Goal: Task Accomplishment & Management: Manage account settings

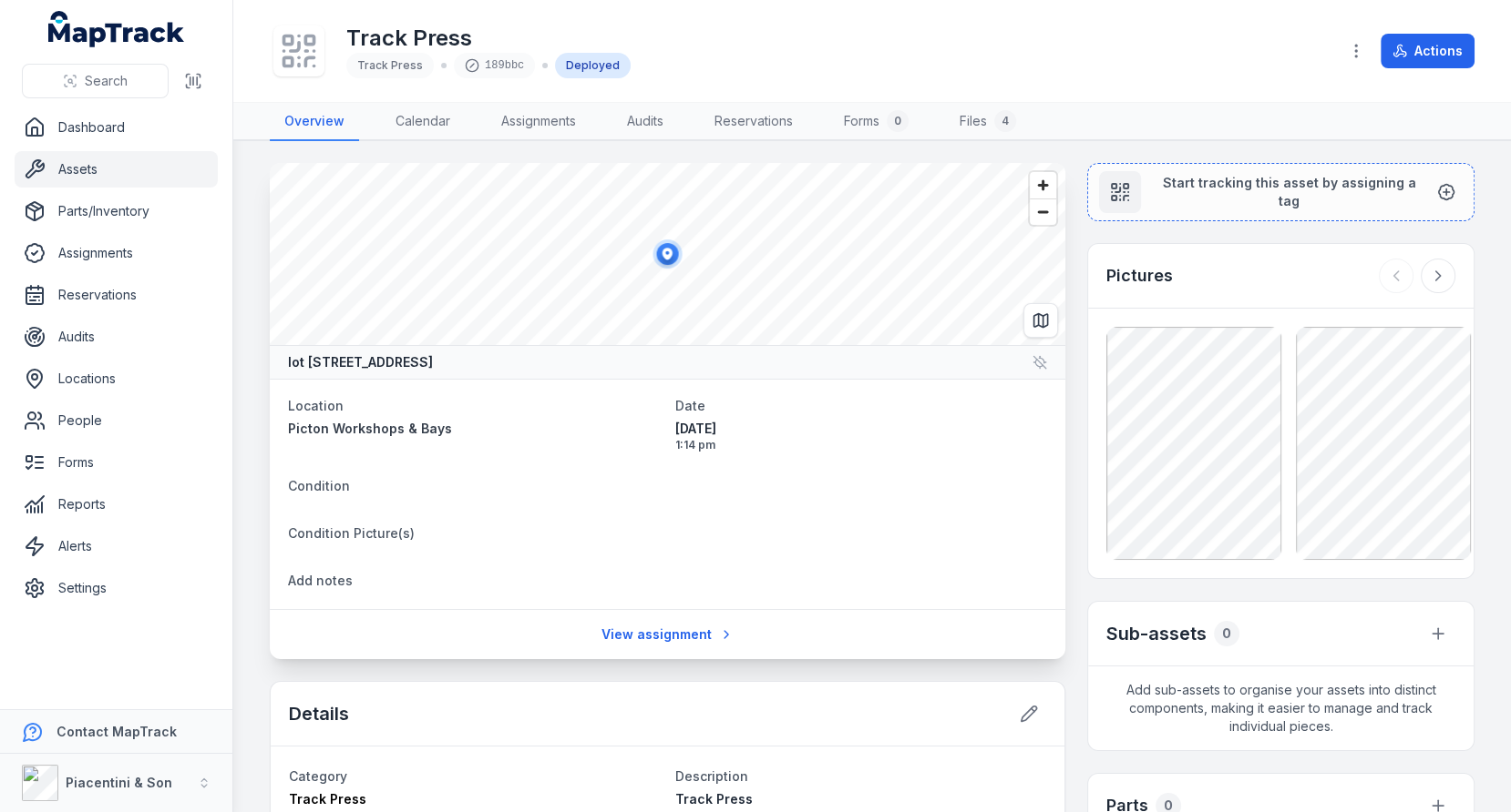
scroll to position [228, 0]
click at [402, 57] on div "Track Press" at bounding box center [389, 66] width 87 height 25
click at [400, 60] on span "Track Press" at bounding box center [389, 66] width 66 height 14
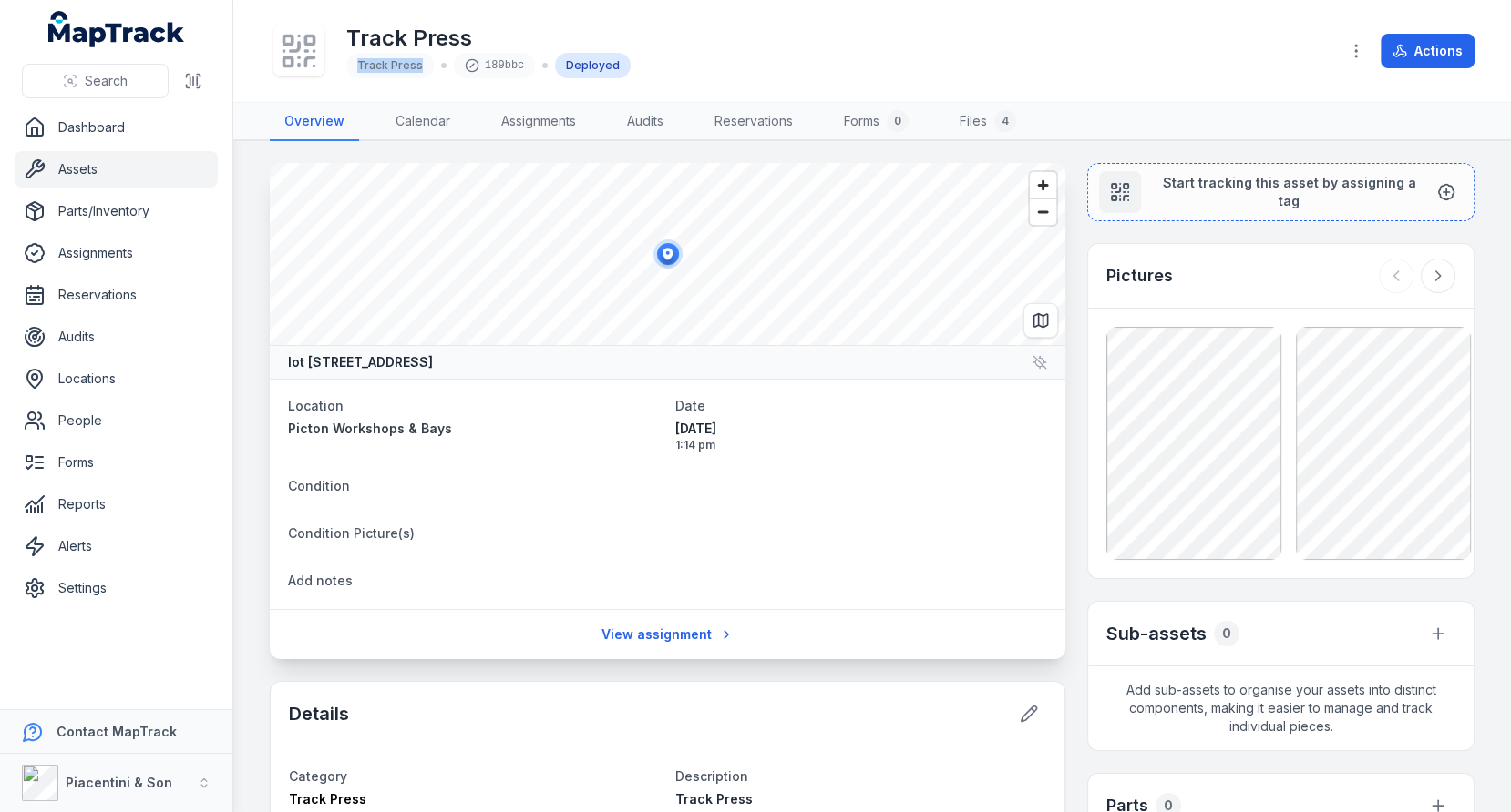
copy span "Track Press"
click at [326, 101] on header "Toggle Navigation Track Press Track Press 189bbc Deployed Actions" at bounding box center [871, 51] width 1277 height 103
click at [120, 576] on link "Settings" at bounding box center [116, 588] width 204 height 36
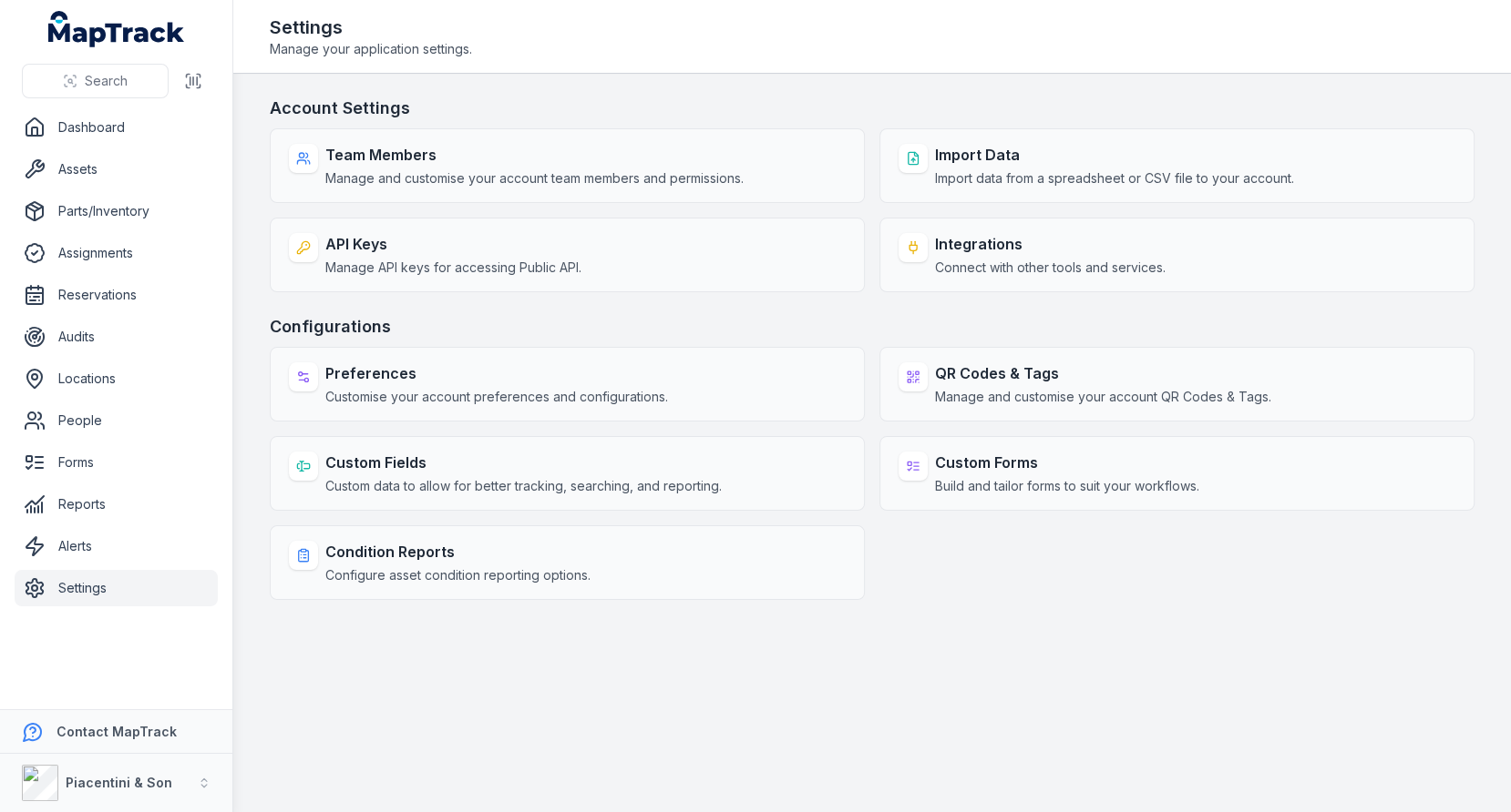
click at [846, 297] on div "Account Settings Team Members Manage and customise your account team members an…" at bounding box center [872, 348] width 1205 height 505
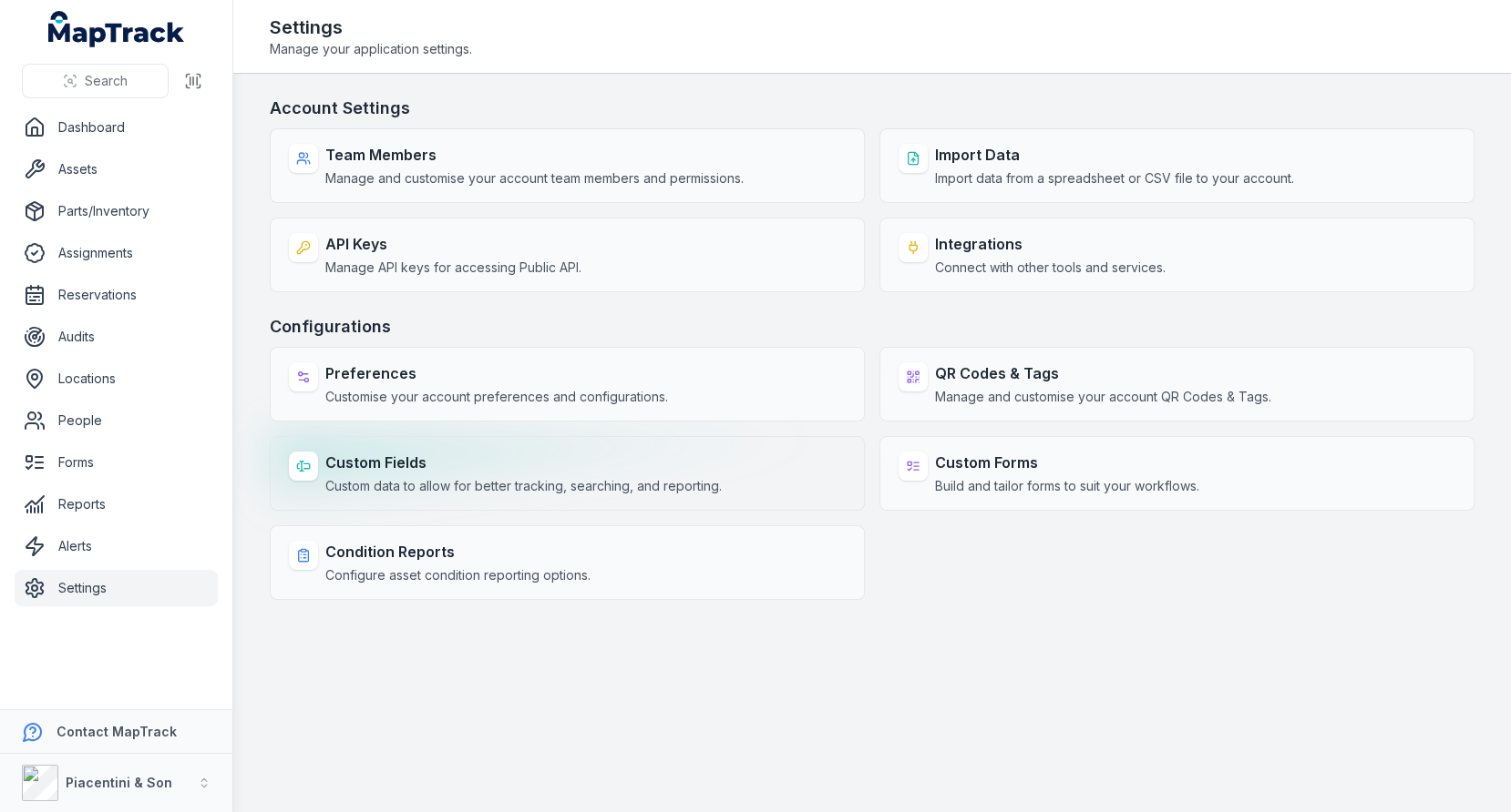
click at [762, 459] on div "Custom Fields Custom data to allow for better tracking, searching, and reportin…" at bounding box center [568, 474] width 595 height 74
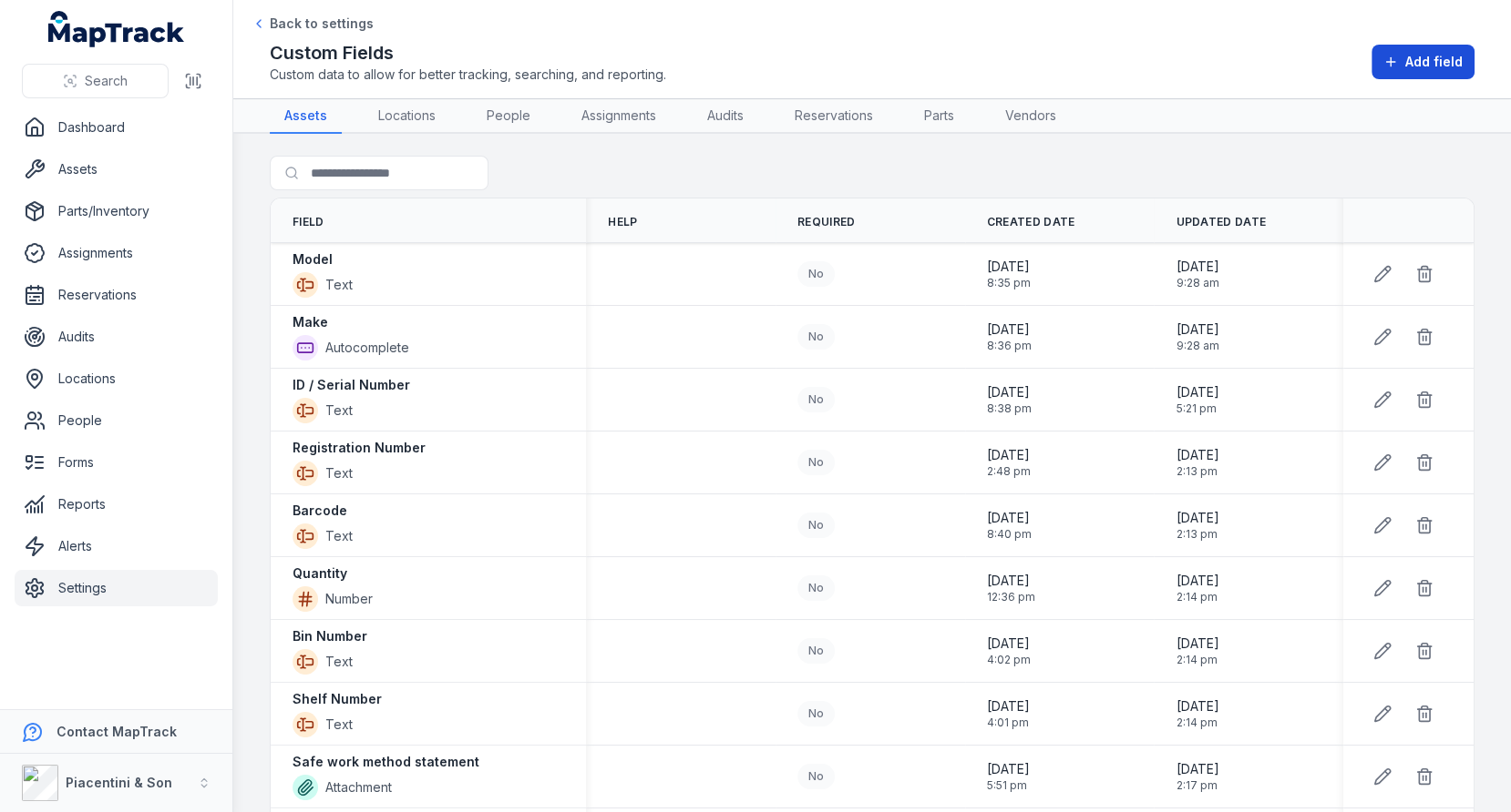
click at [1398, 72] on button "Add field" at bounding box center [1422, 62] width 103 height 34
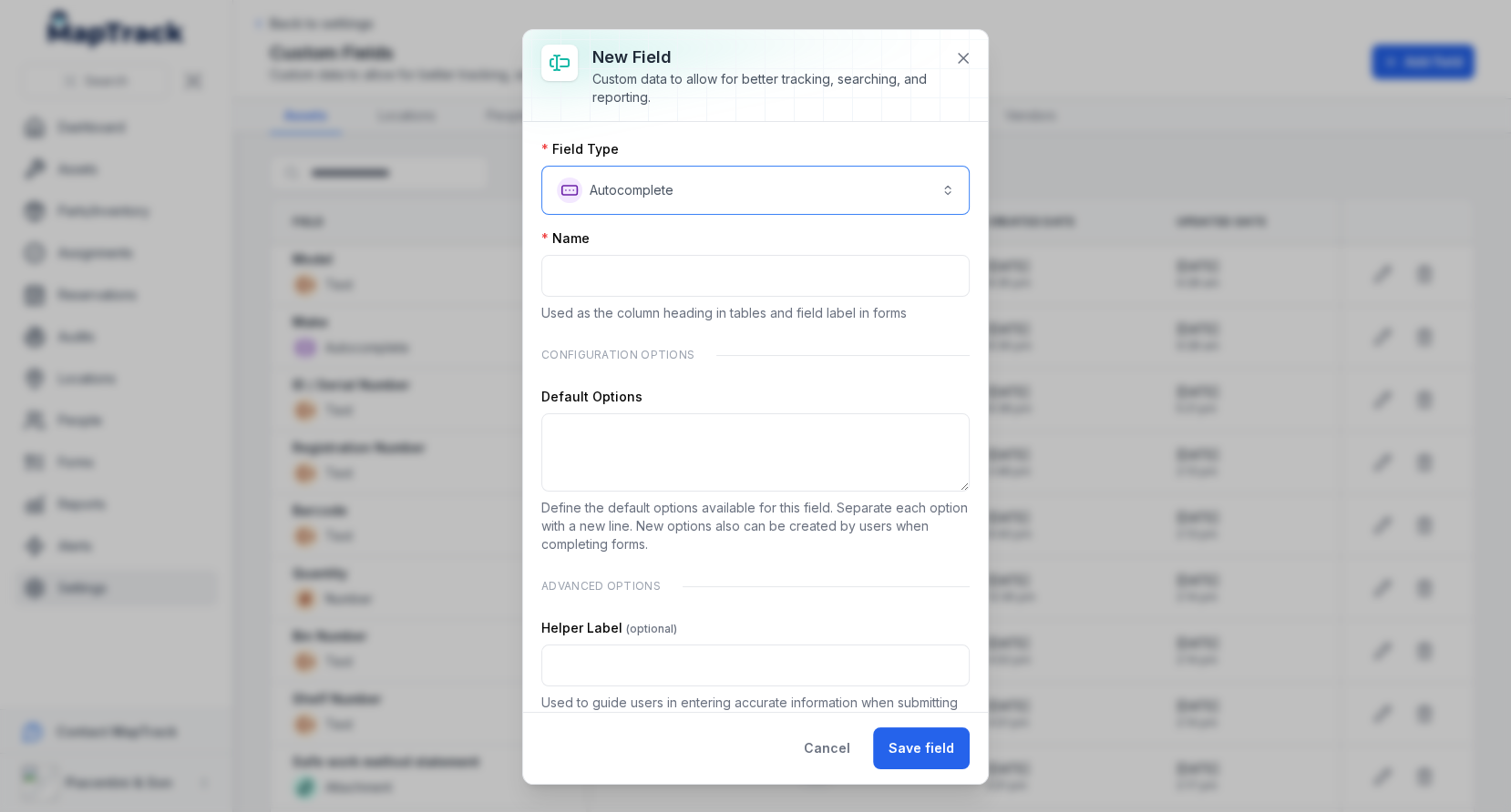
click at [699, 211] on button "**********" at bounding box center [756, 190] width 429 height 49
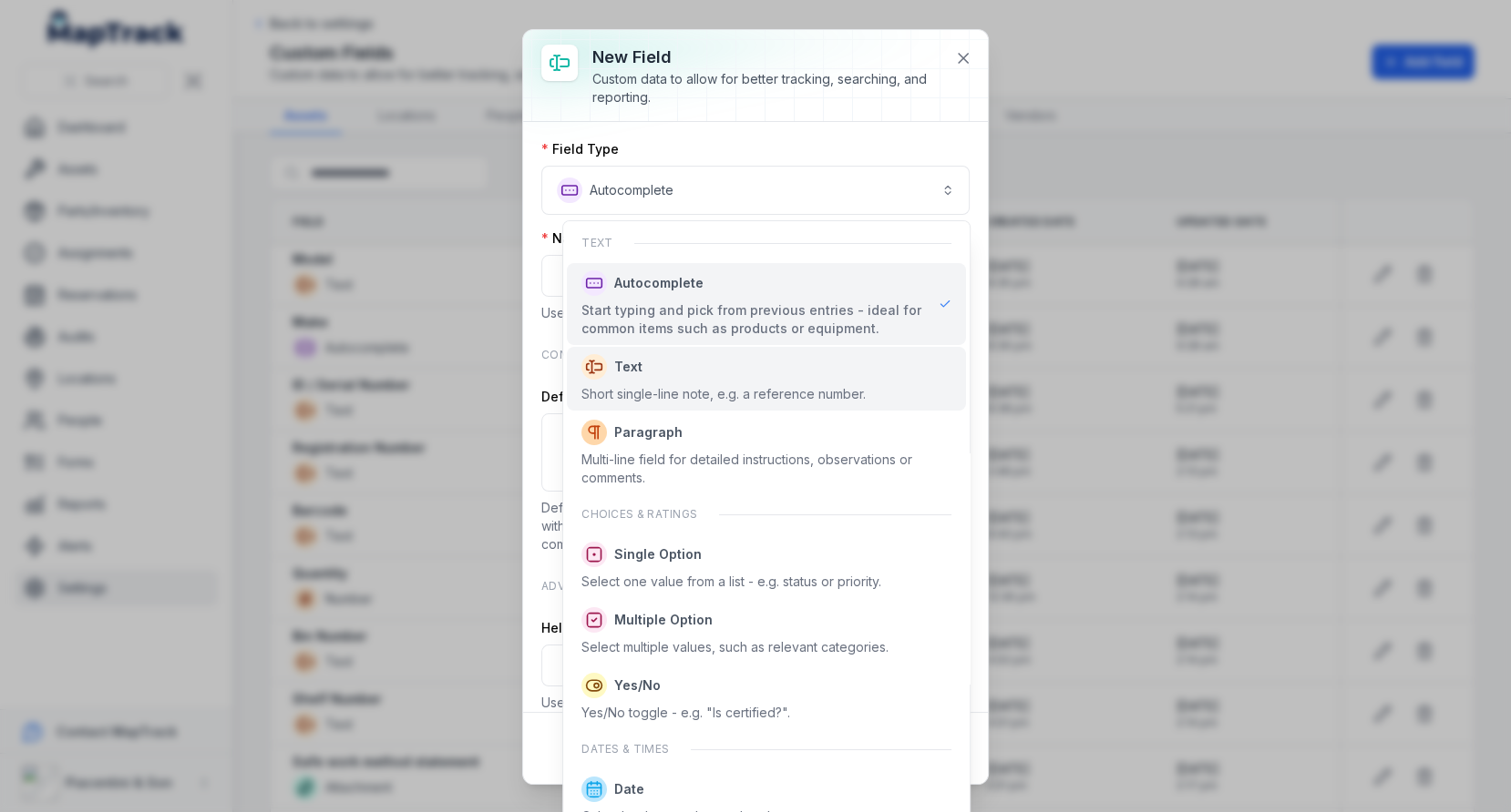
click at [741, 387] on div "Short single-line note, e.g. a reference number." at bounding box center [723, 394] width 284 height 19
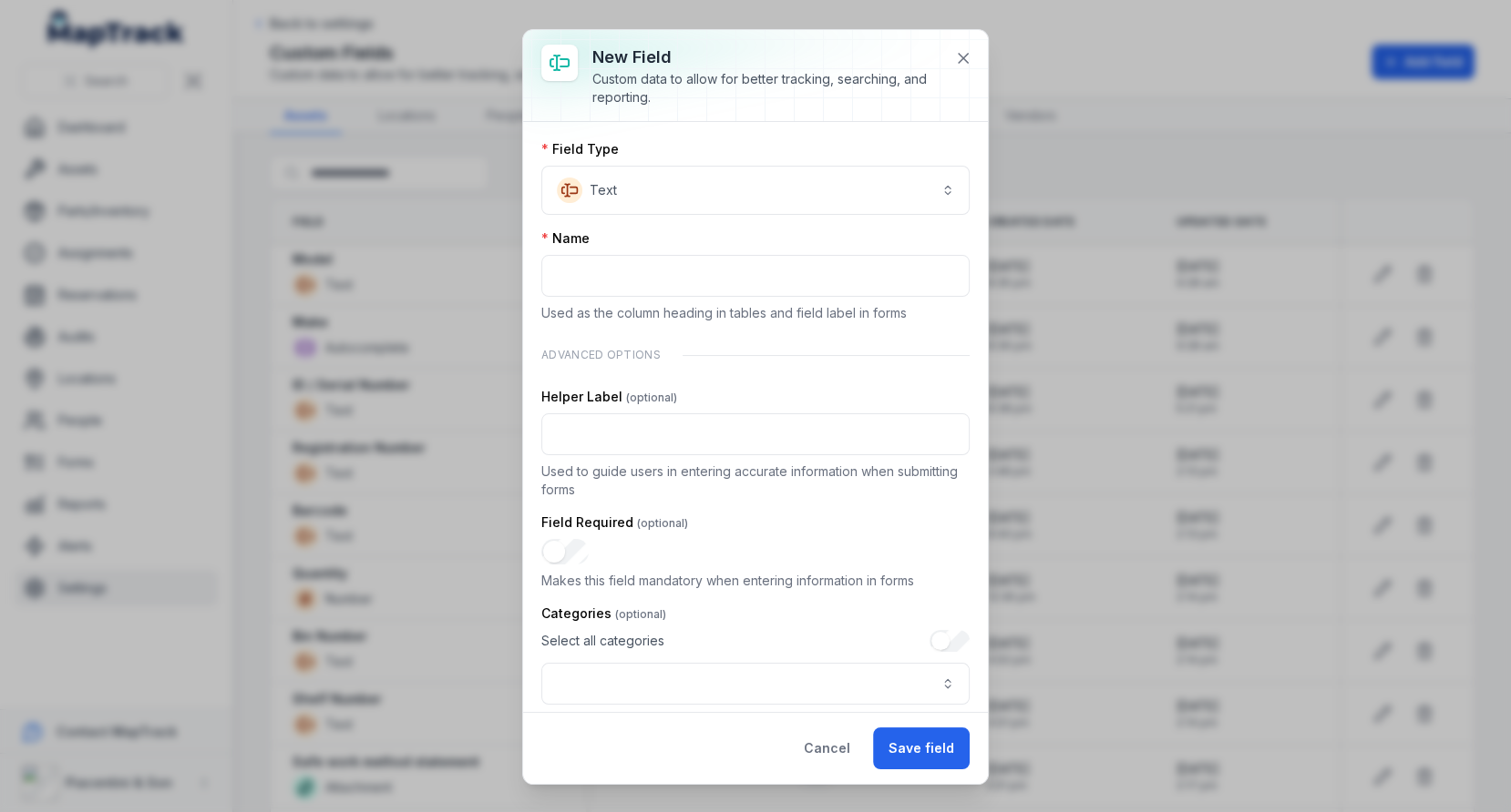
click at [731, 299] on div "Name Used as the column heading in tables and field label in forms" at bounding box center [756, 276] width 429 height 93
click at [768, 264] on input ":rmj:-form-item-label" at bounding box center [756, 276] width 429 height 42
click at [755, 274] on input "**********" at bounding box center [756, 276] width 429 height 42
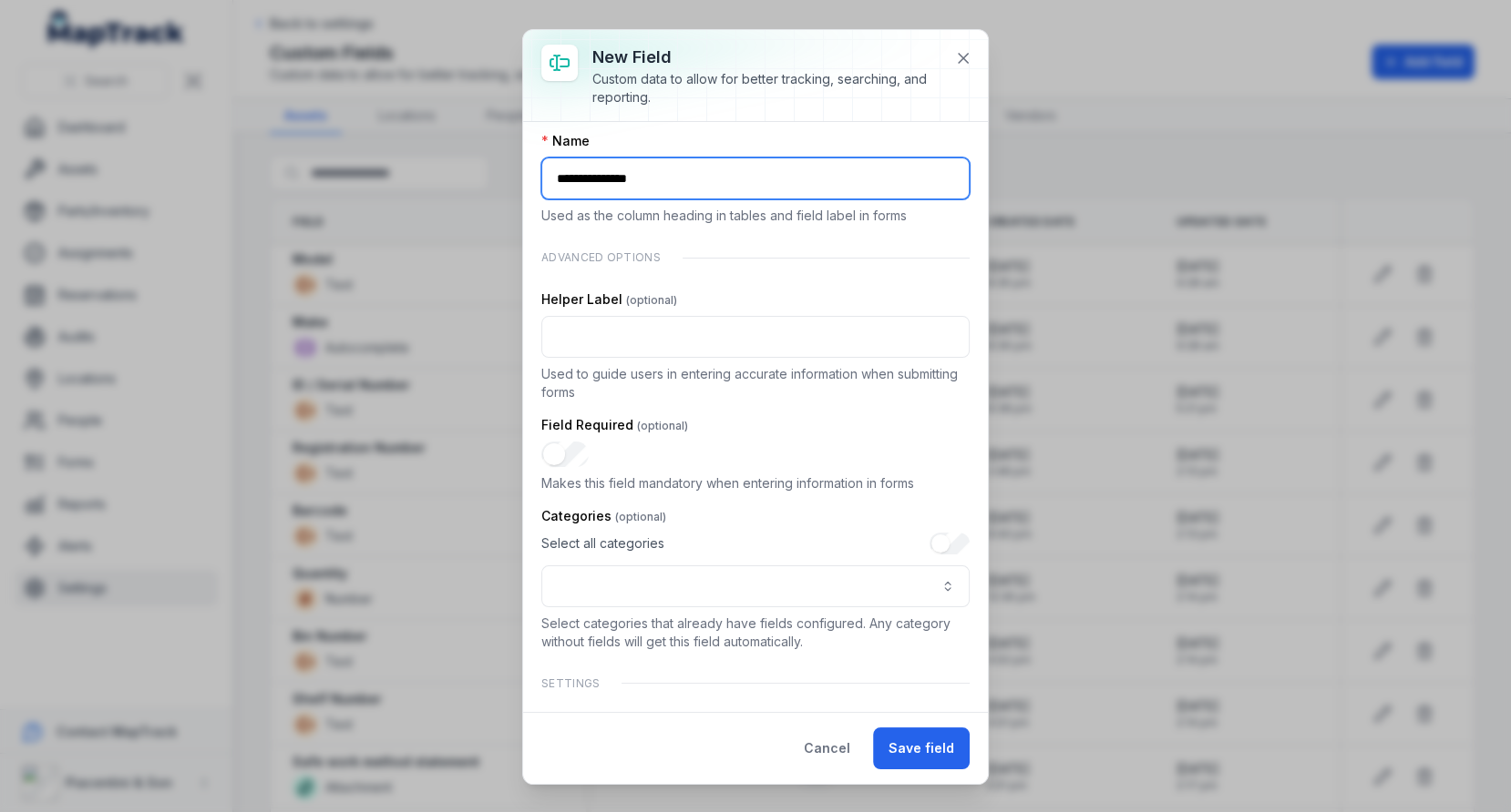
type input "**********"
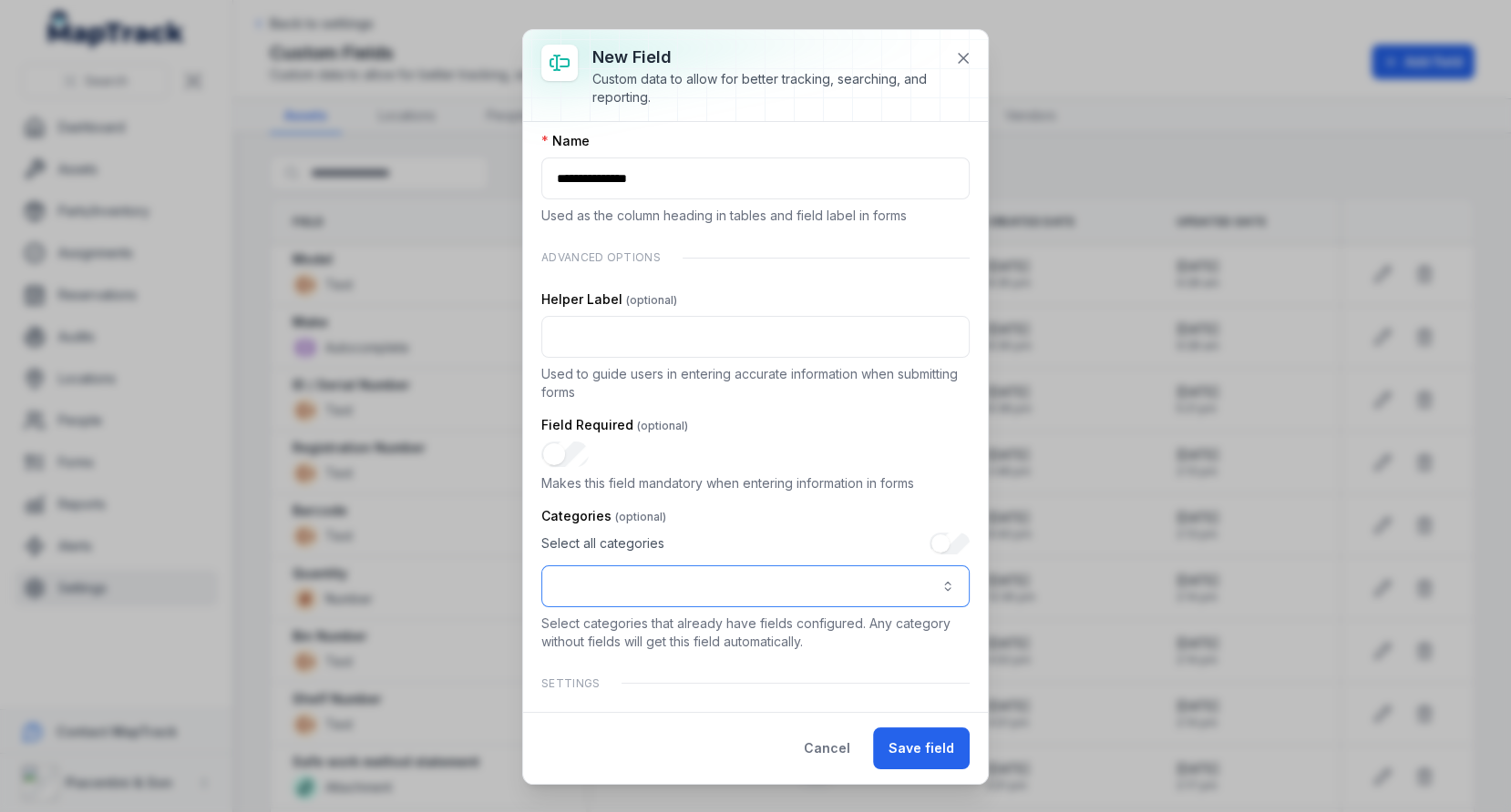
click at [680, 584] on button ":rmr:-form-item-label" at bounding box center [756, 586] width 429 height 42
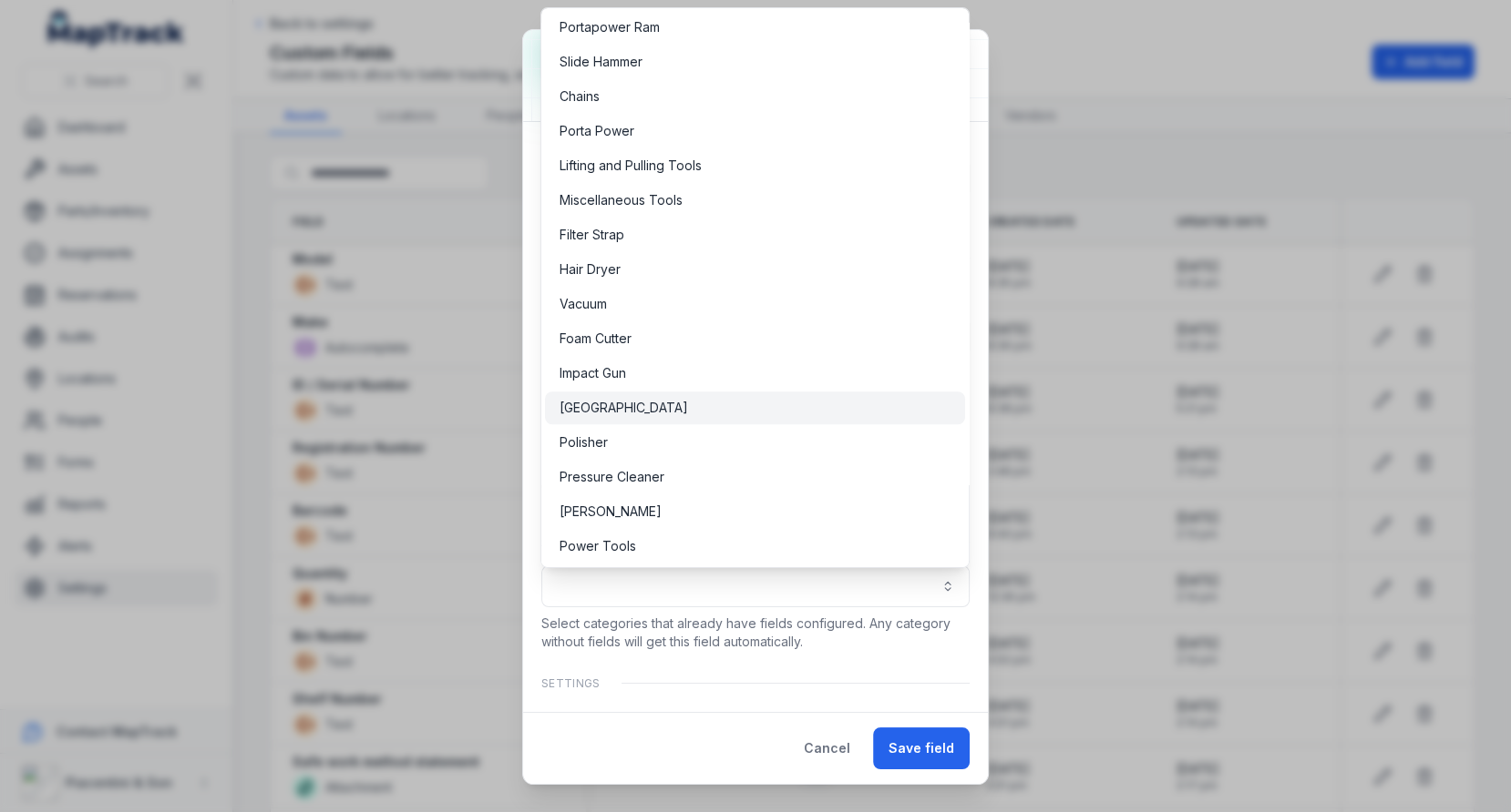
scroll to position [1590, 0]
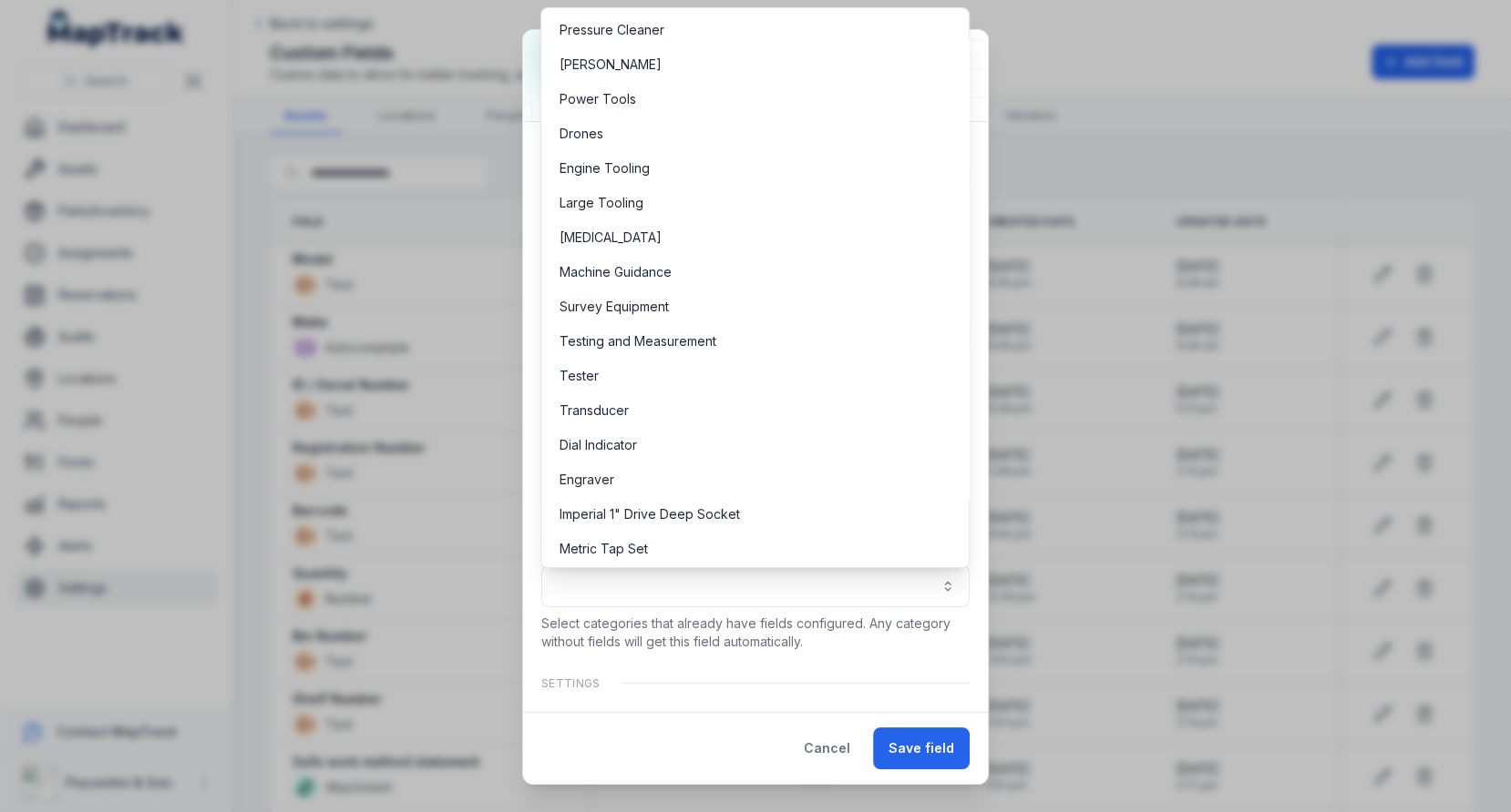
click at [389, 298] on div "**********" at bounding box center [756, 406] width 1511 height 812
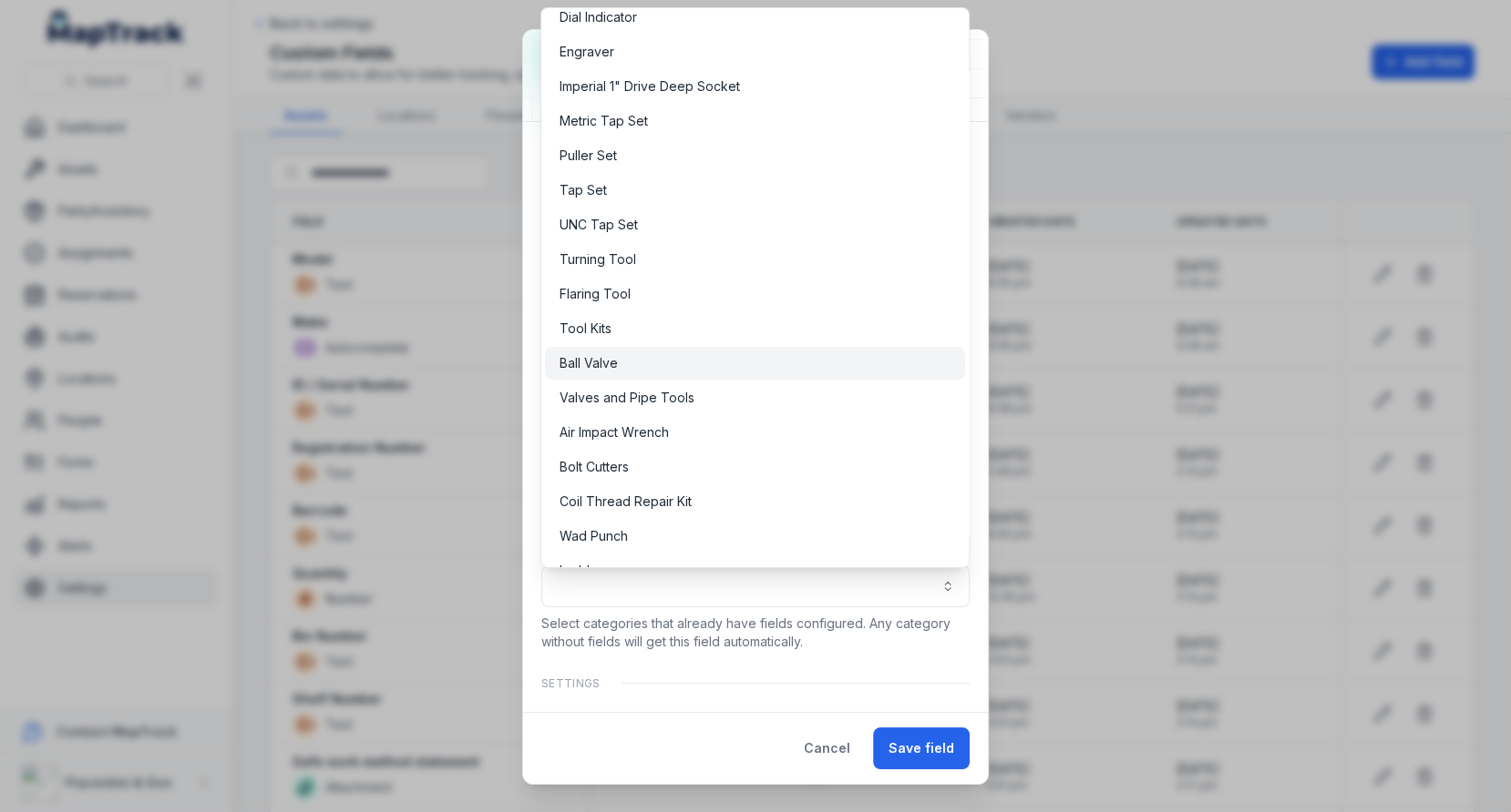
scroll to position [3631, 0]
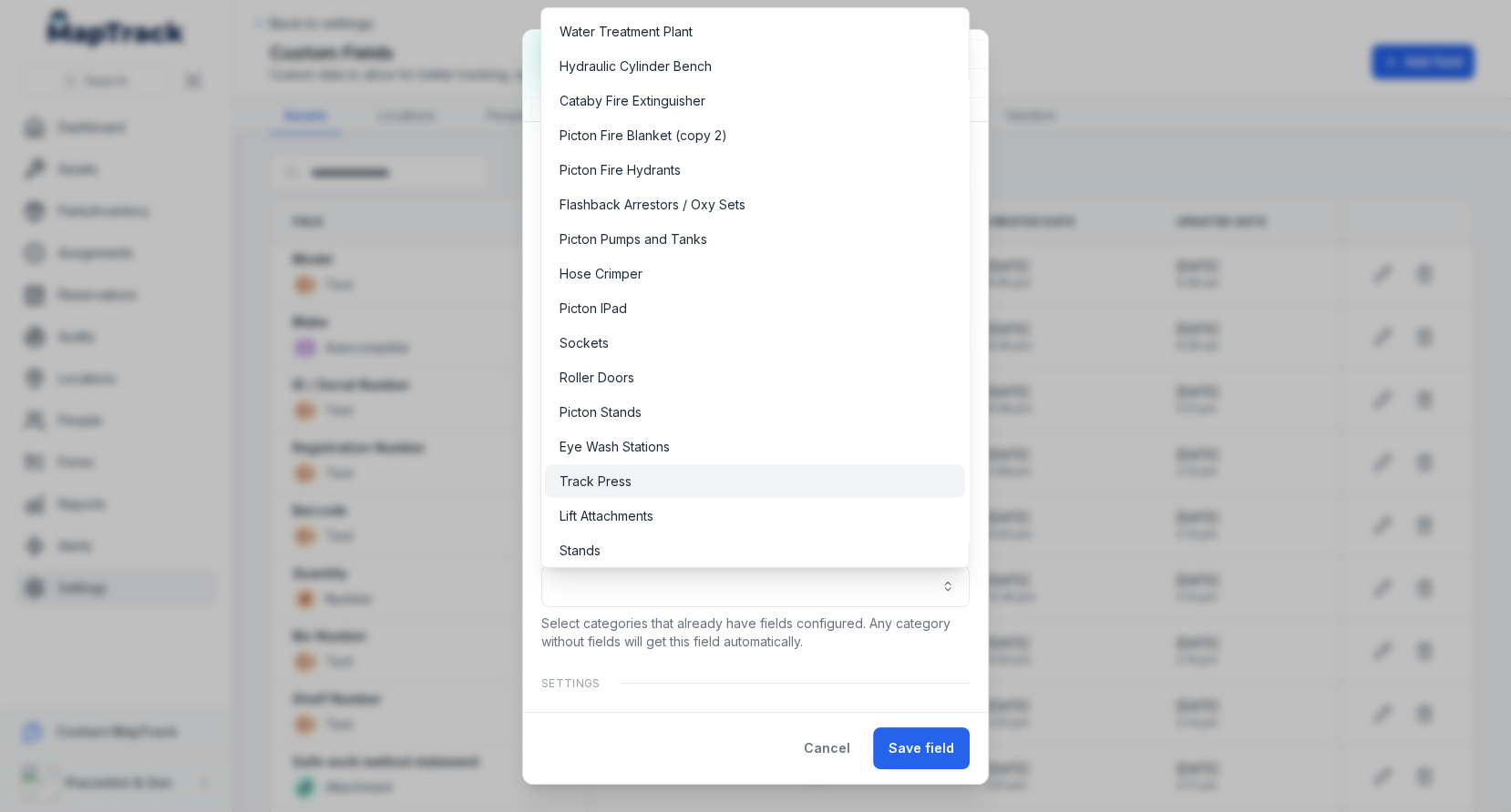
click at [691, 476] on div "Track Press" at bounding box center [755, 481] width 390 height 19
click at [789, 610] on div "**********" at bounding box center [756, 579] width 429 height 144
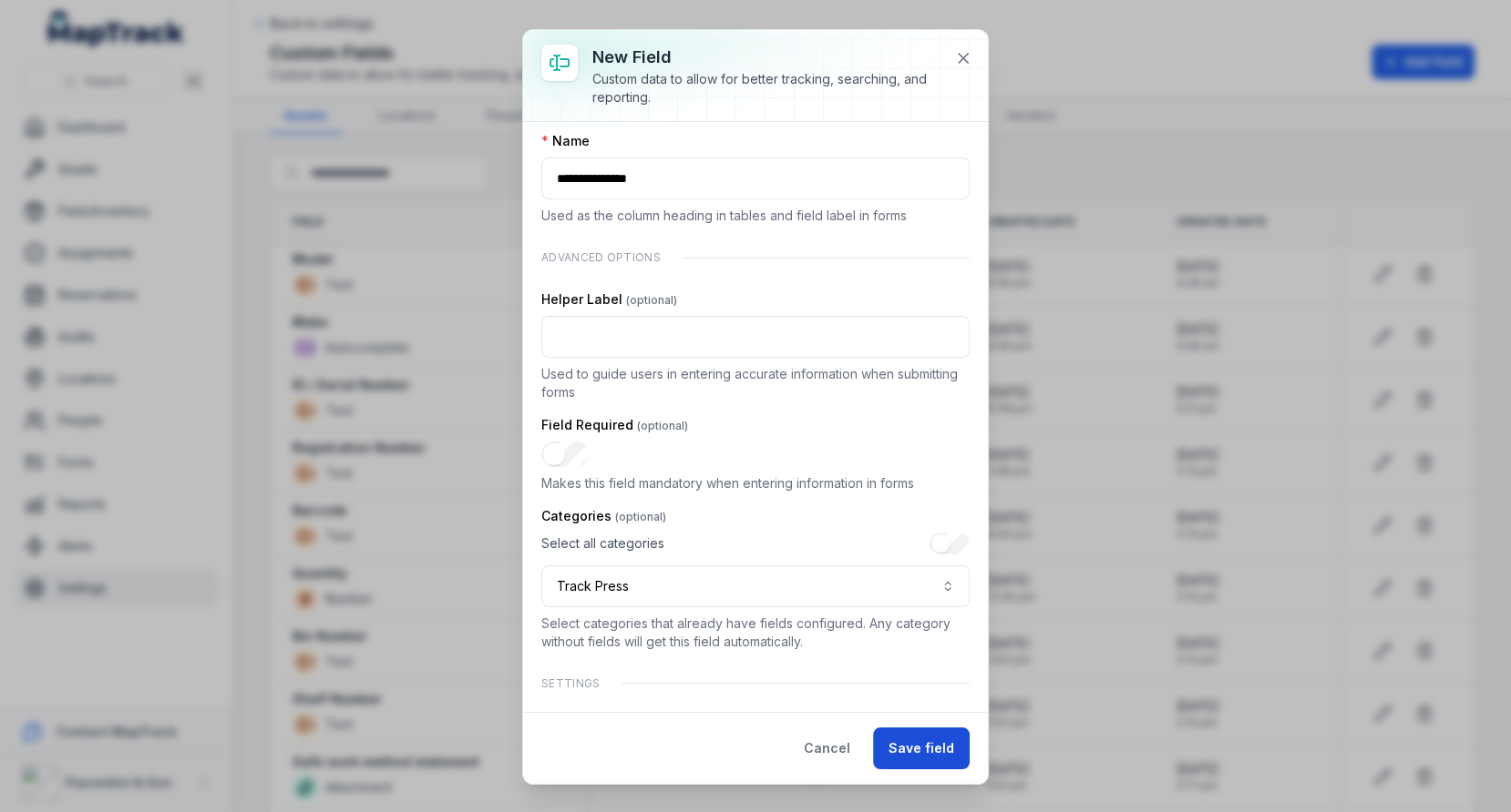
click at [922, 743] on button "Save field" at bounding box center [921, 748] width 97 height 42
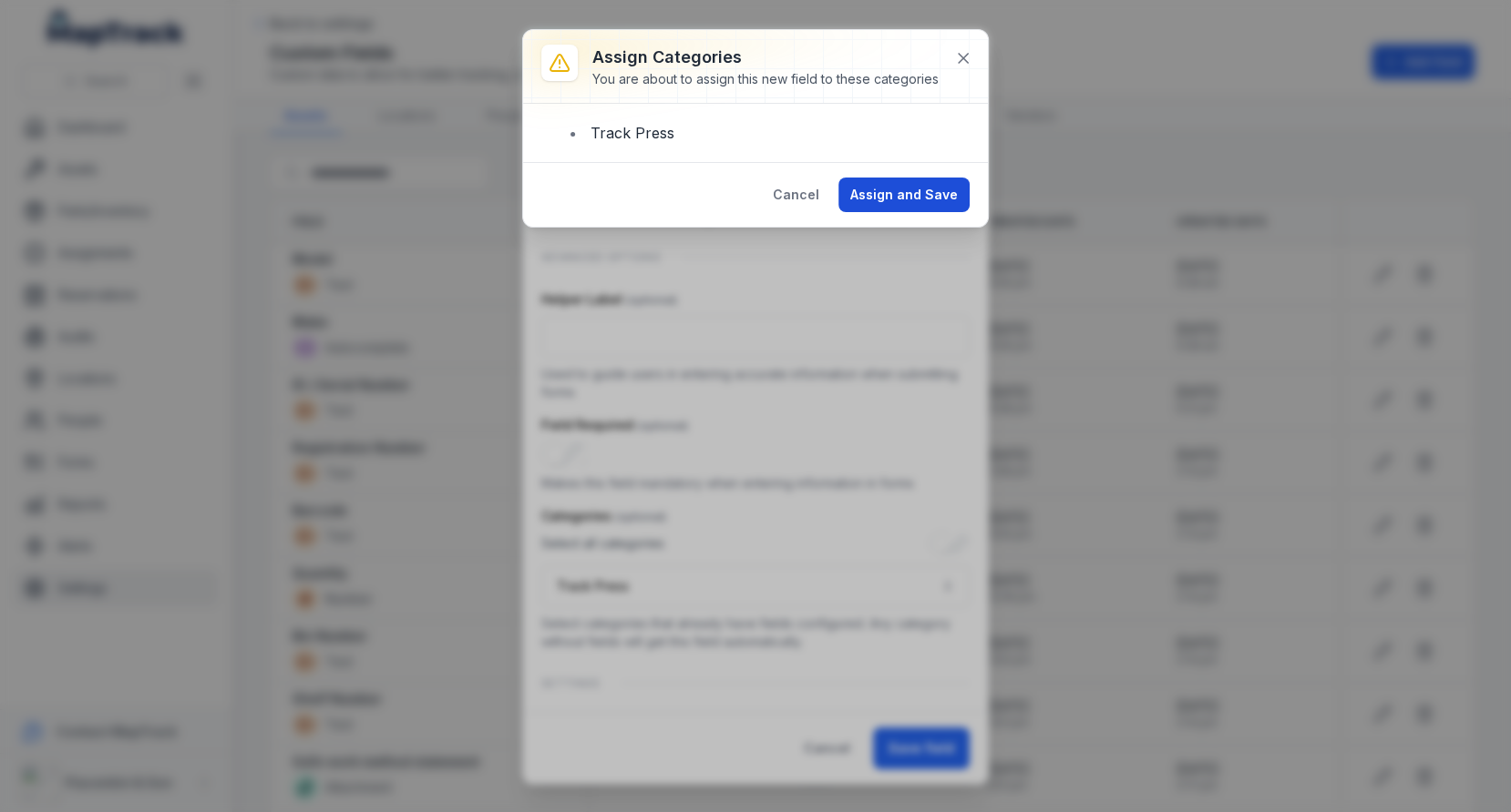
click at [923, 208] on button "Assign and Save" at bounding box center [904, 195] width 131 height 34
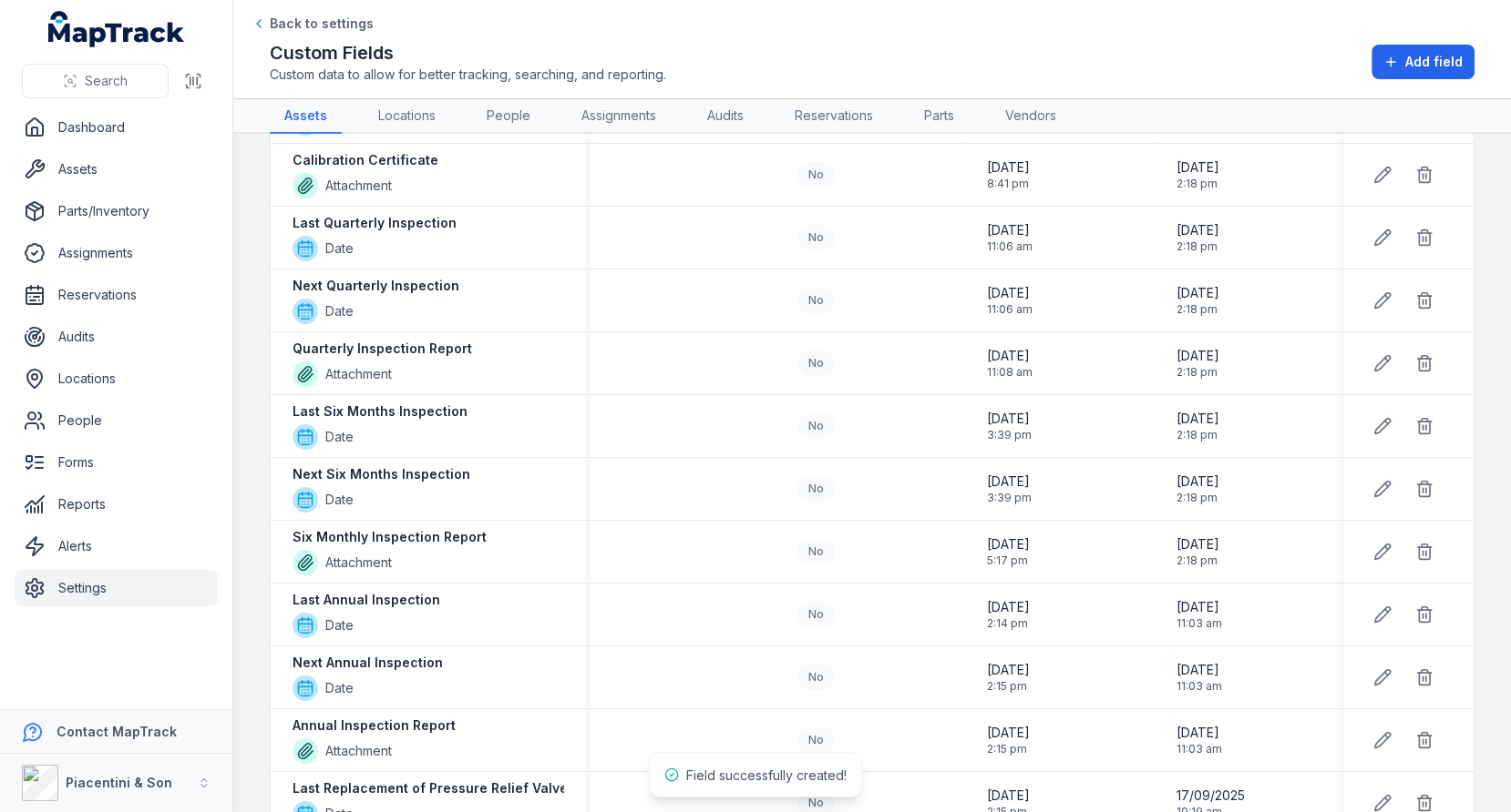
scroll to position [778, 0]
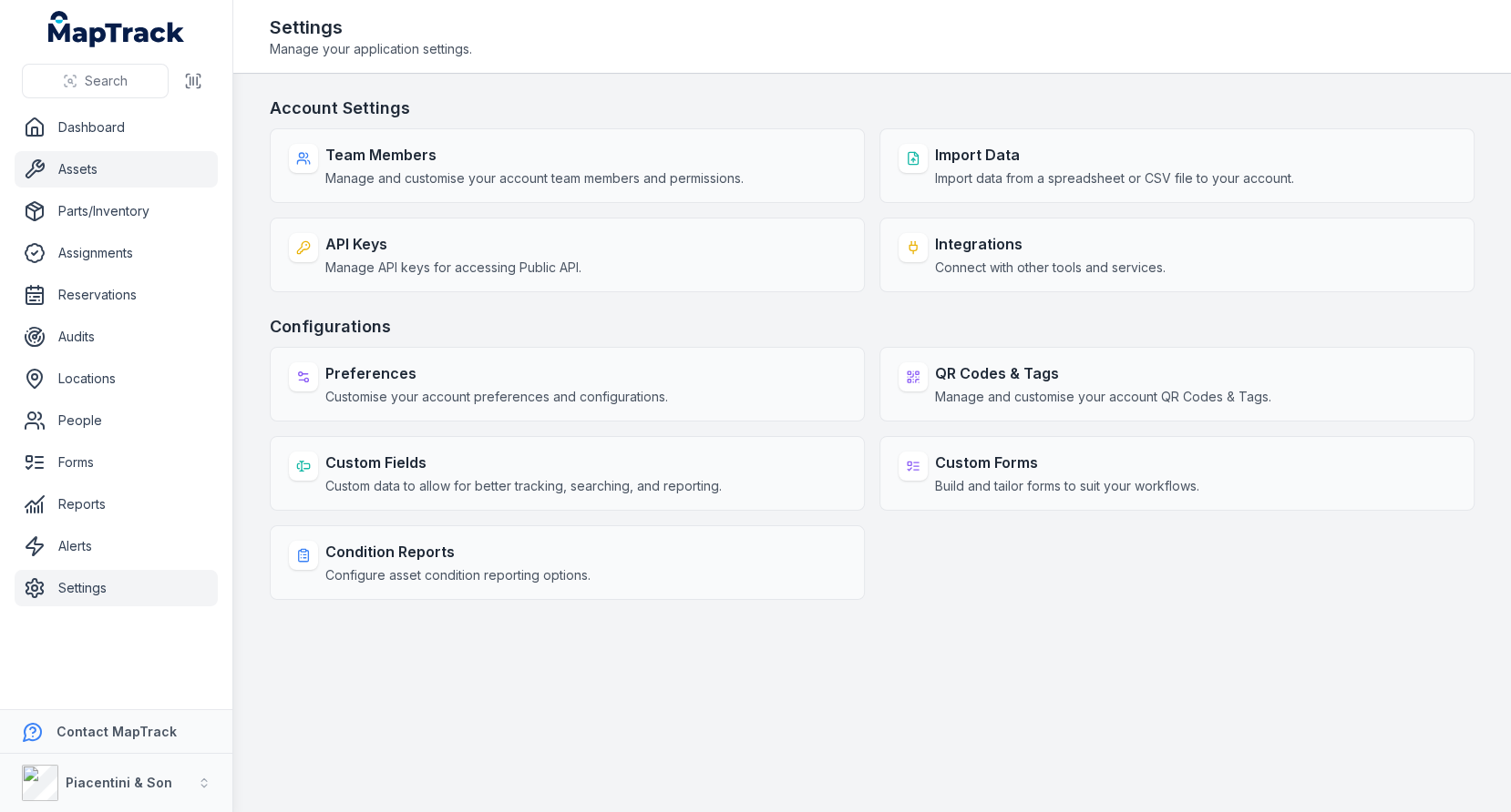
click at [114, 158] on link "Assets" at bounding box center [116, 169] width 204 height 36
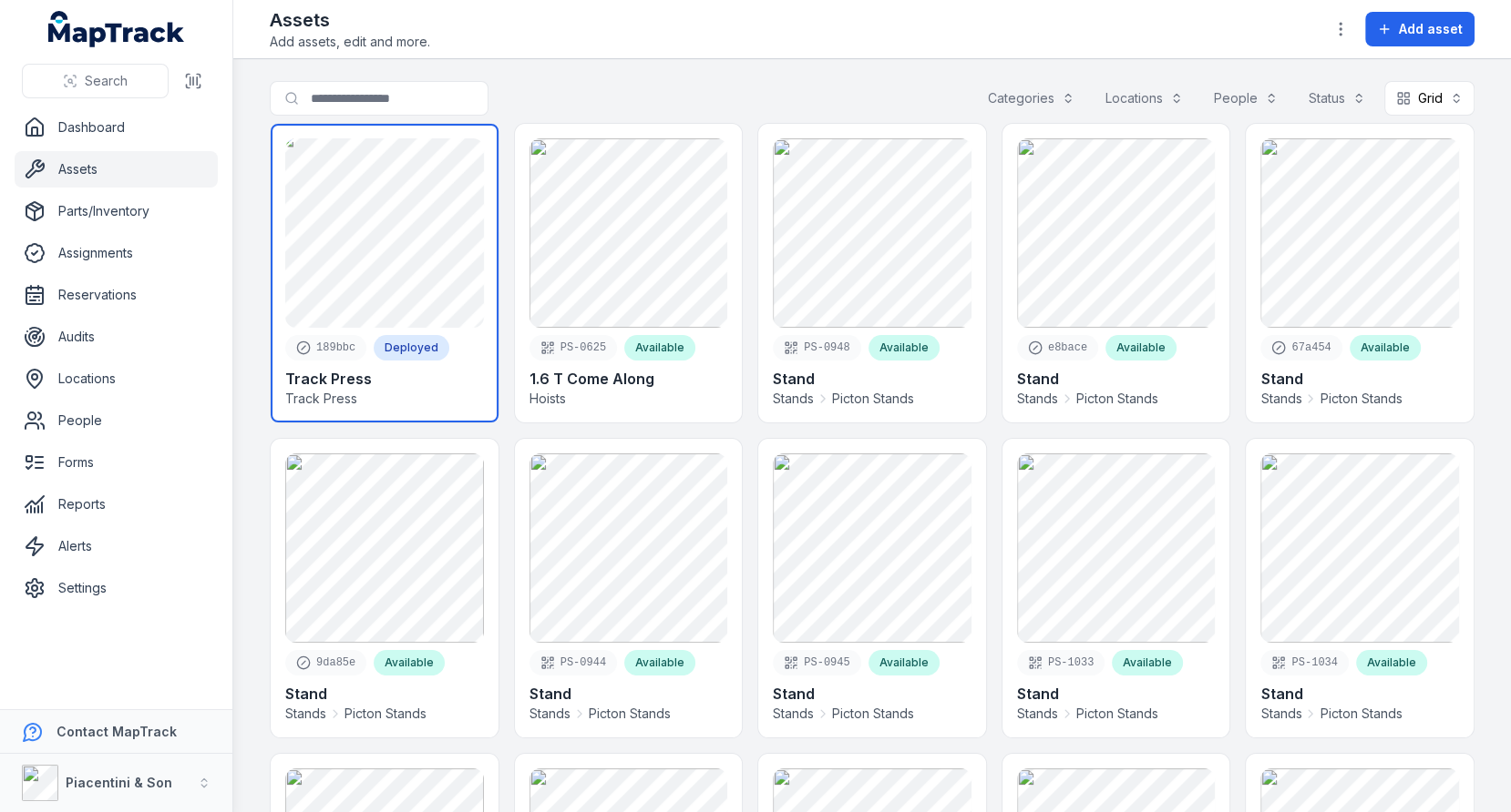
click at [402, 190] on link at bounding box center [385, 273] width 228 height 298
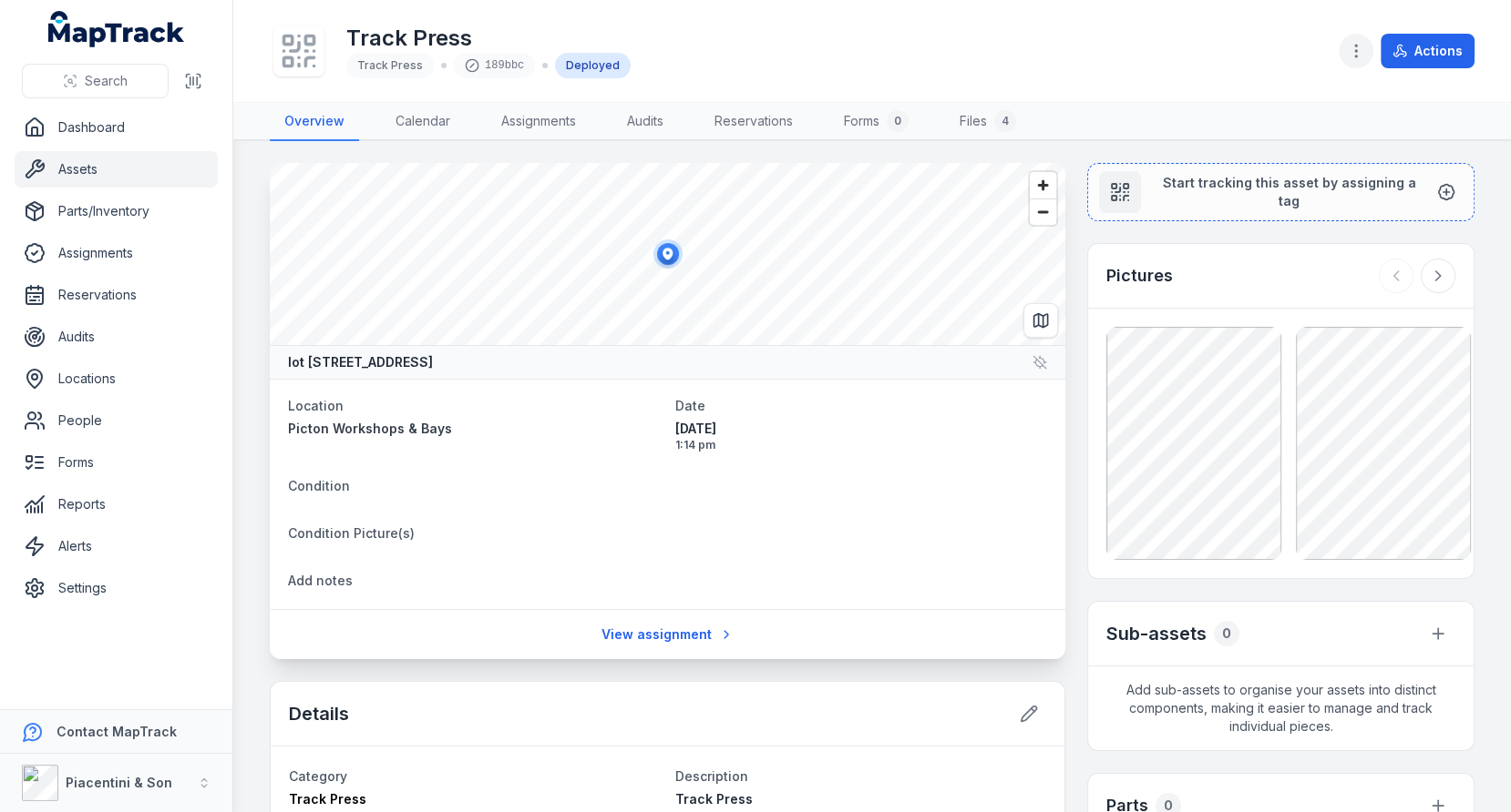
click at [1372, 46] on button "button" at bounding box center [1355, 50] width 34 height 34
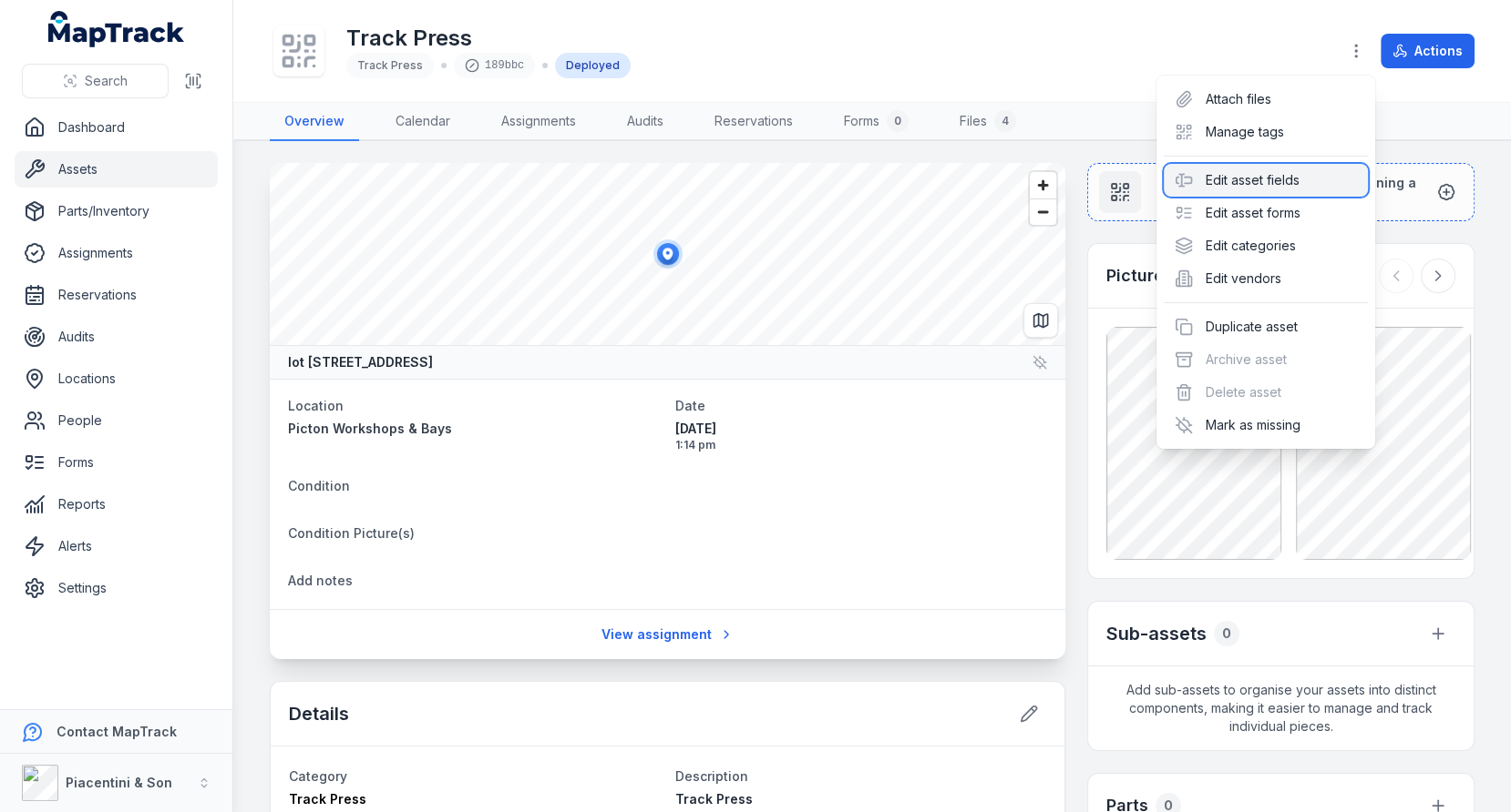
click at [1297, 188] on div "Edit asset fields" at bounding box center [1265, 181] width 205 height 33
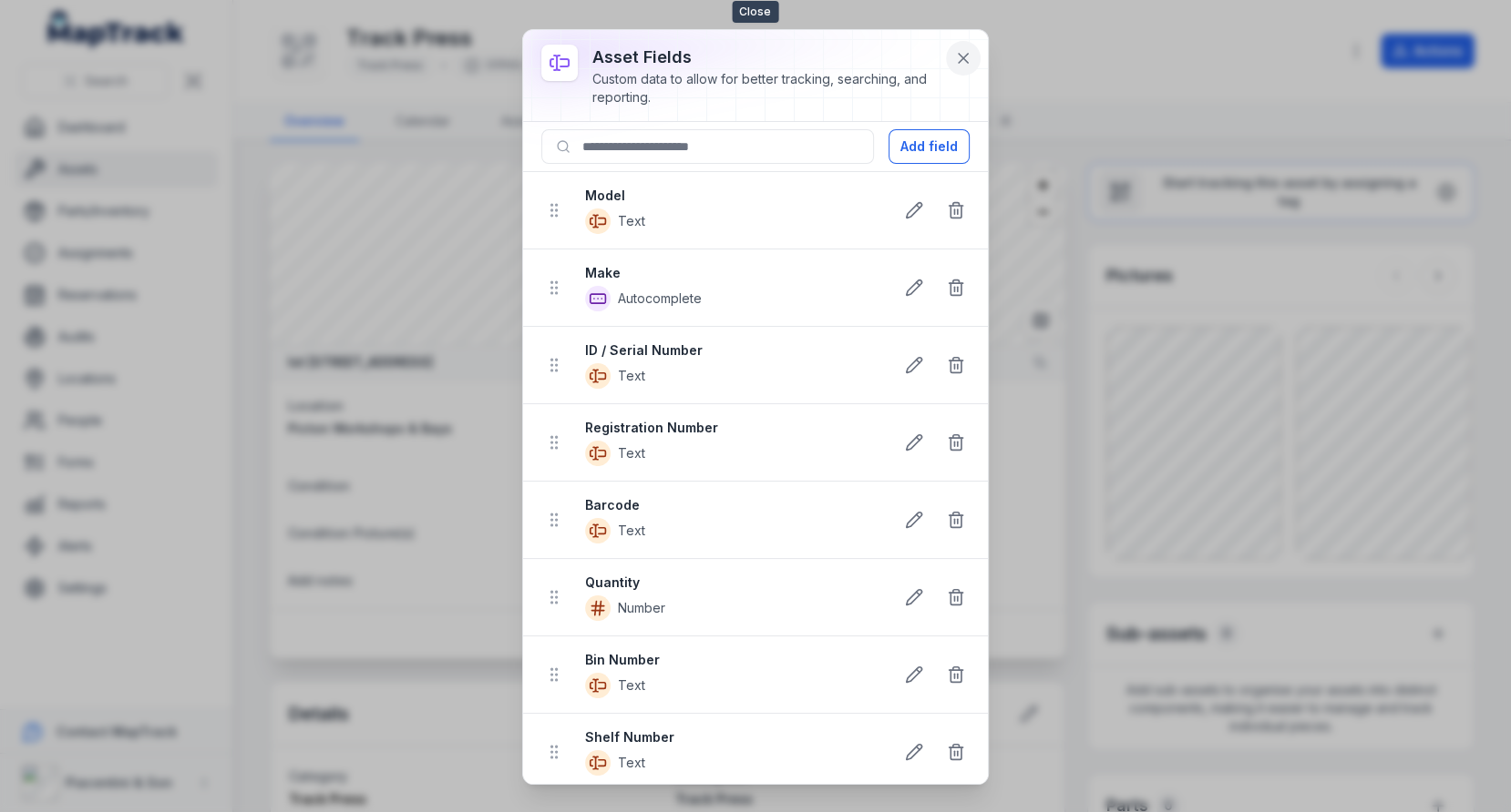
click at [962, 49] on icon at bounding box center [963, 58] width 19 height 19
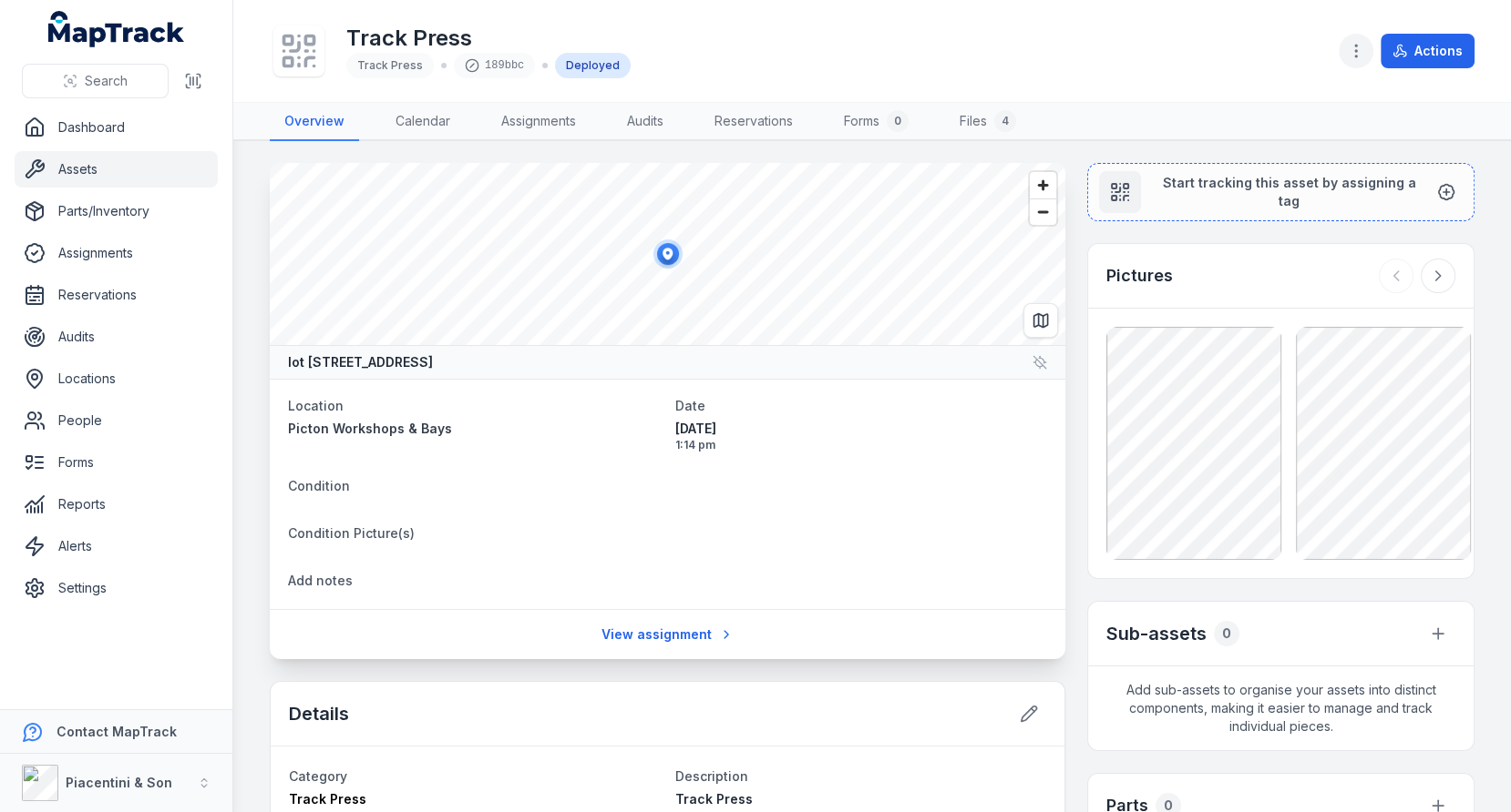
click at [1354, 43] on icon "button" at bounding box center [1355, 51] width 19 height 19
